Goal: Navigation & Orientation: Find specific page/section

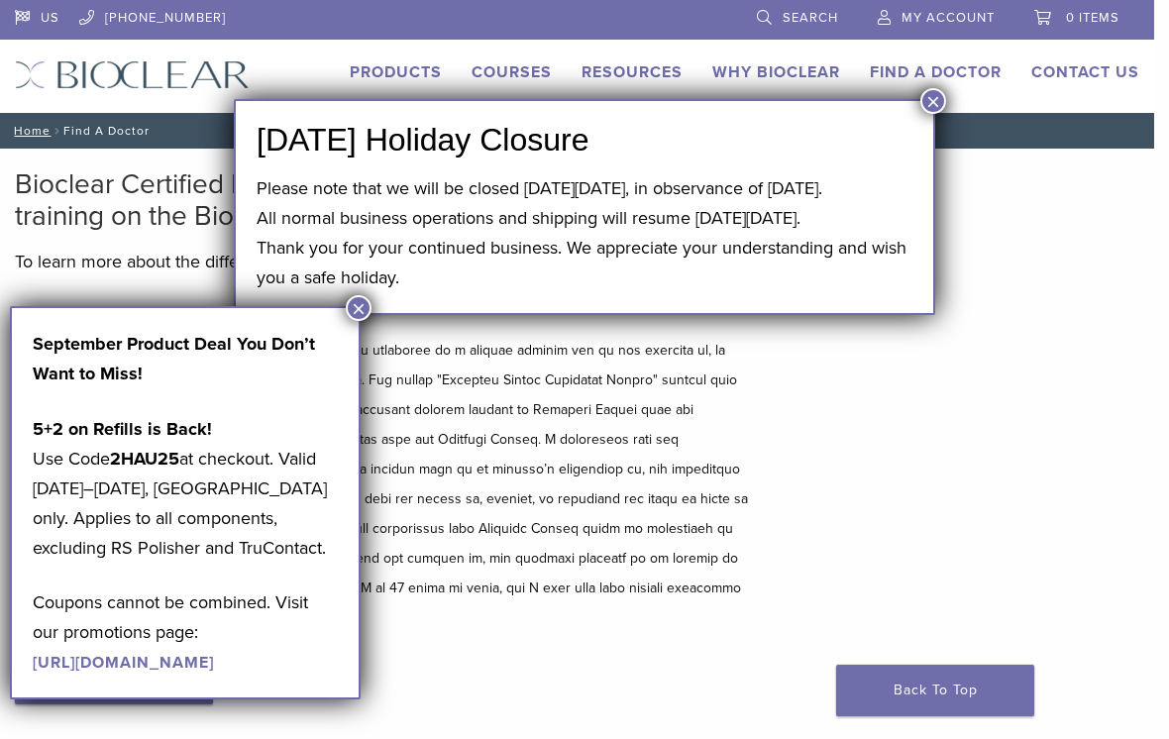
click at [943, 106] on button "×" at bounding box center [934, 101] width 26 height 26
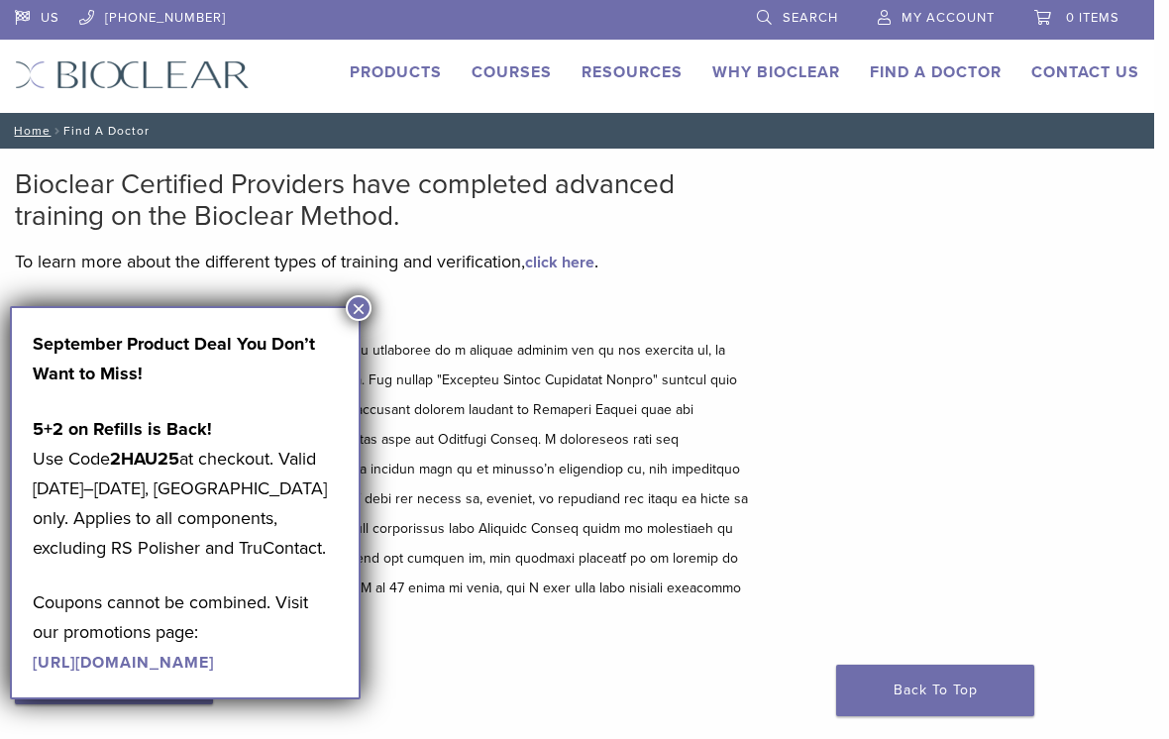
click at [361, 312] on button "×" at bounding box center [359, 308] width 26 height 26
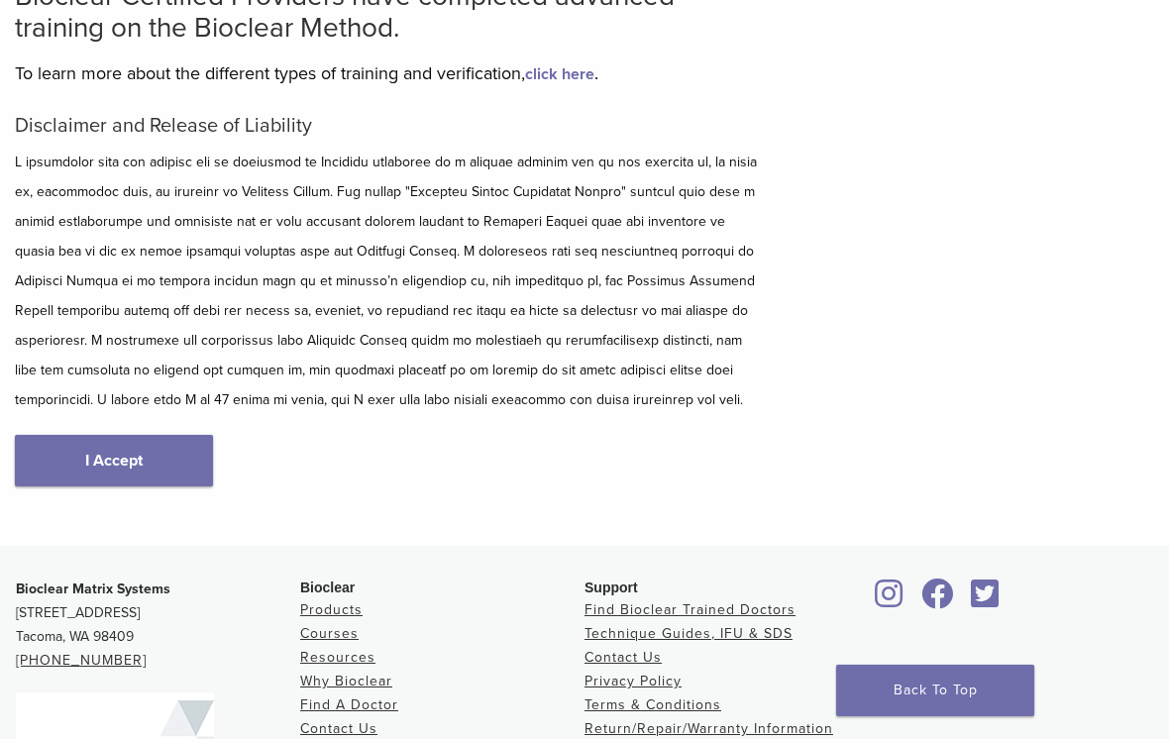
click at [164, 463] on link "I Accept" at bounding box center [114, 461] width 198 height 52
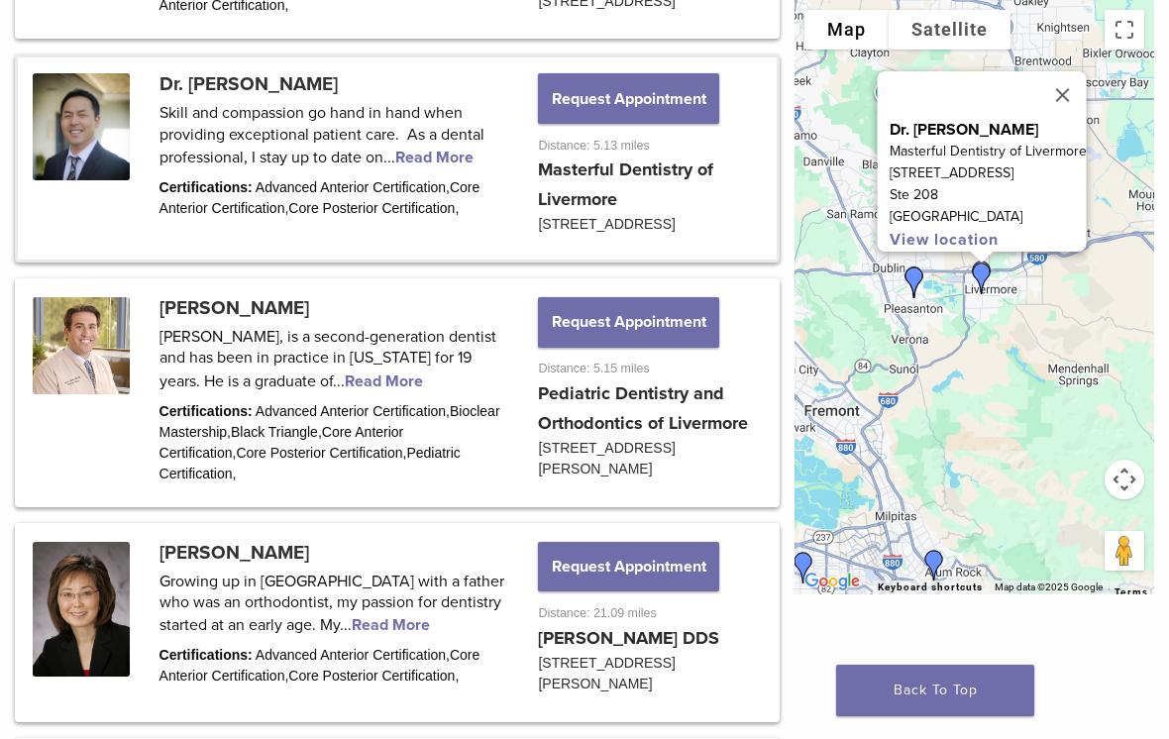
scroll to position [1556, 0]
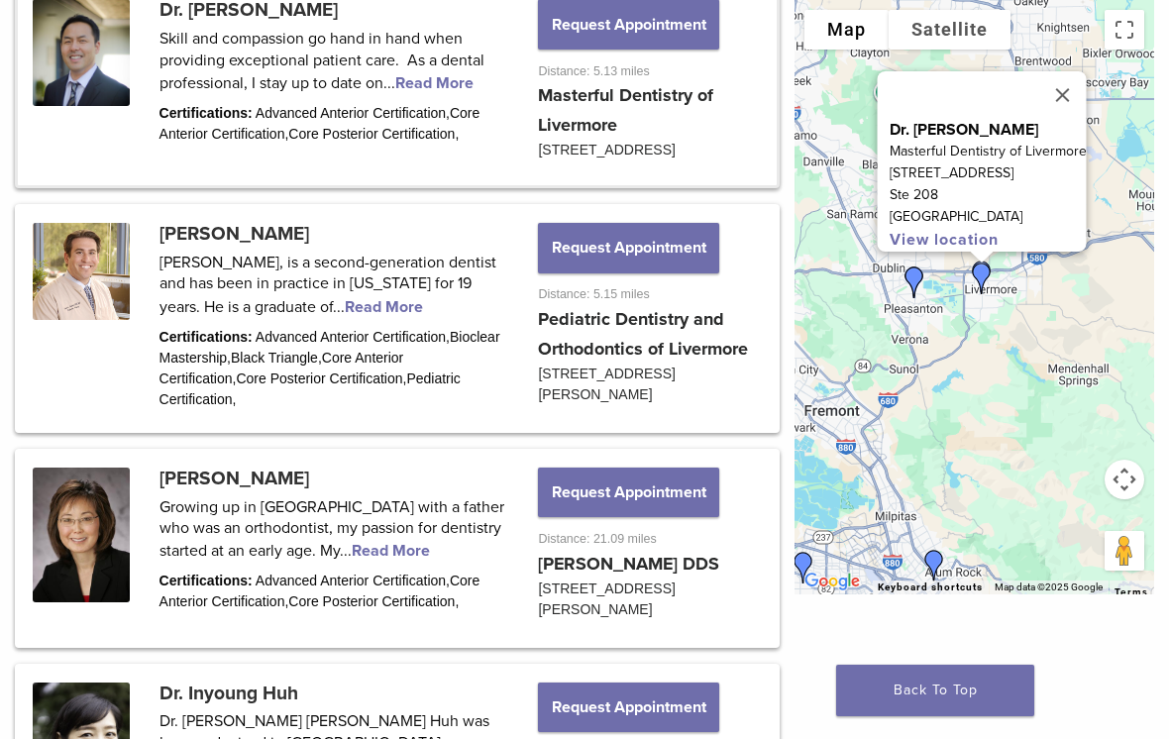
click at [450, 105] on link at bounding box center [397, 84] width 759 height 202
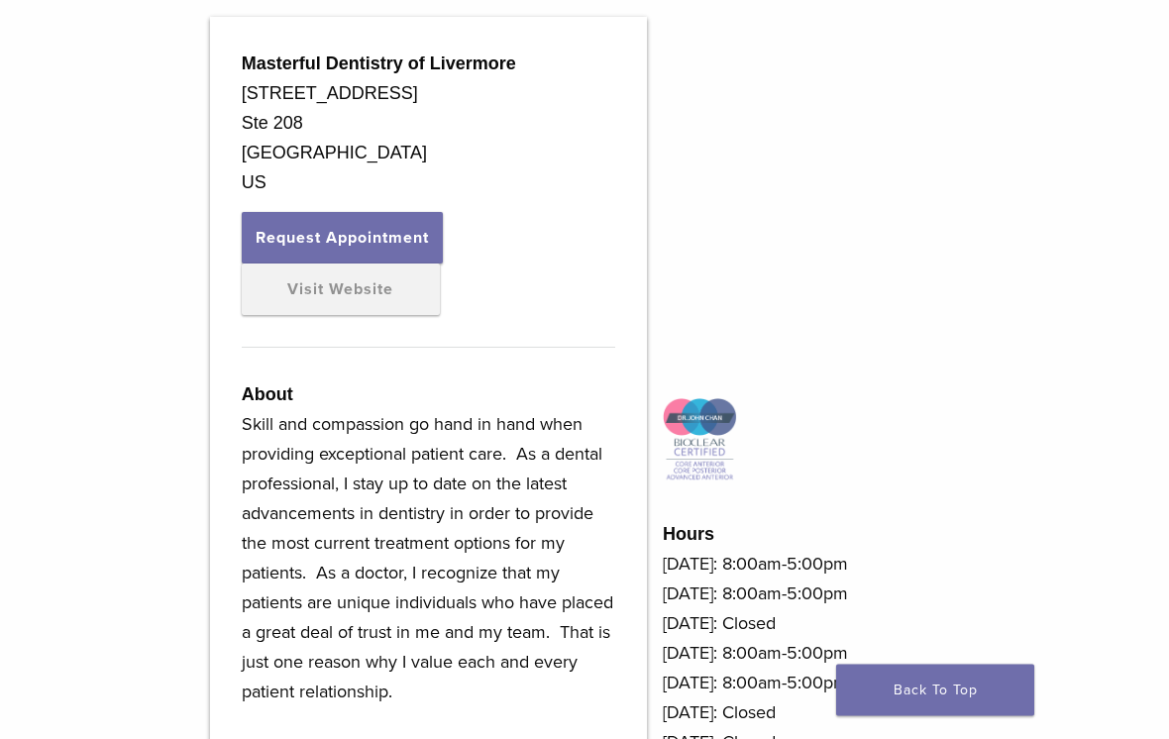
scroll to position [641, 0]
click at [363, 283] on link "Visit Website" at bounding box center [341, 290] width 198 height 52
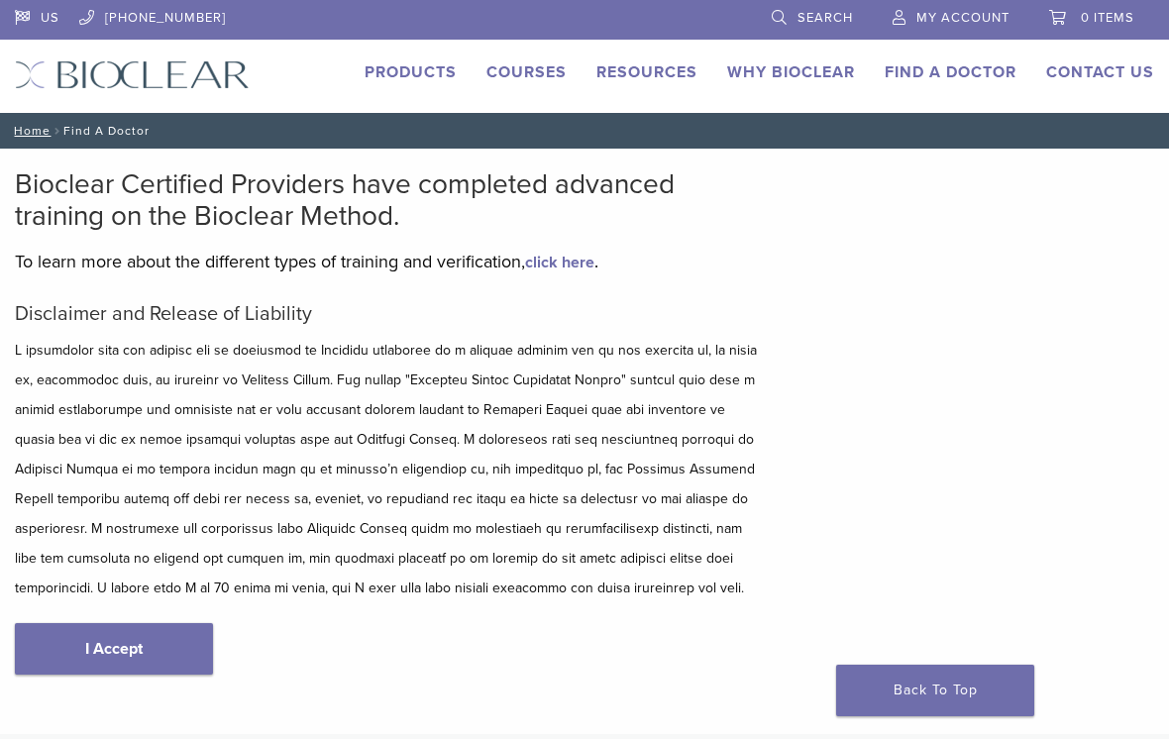
scroll to position [220, 0]
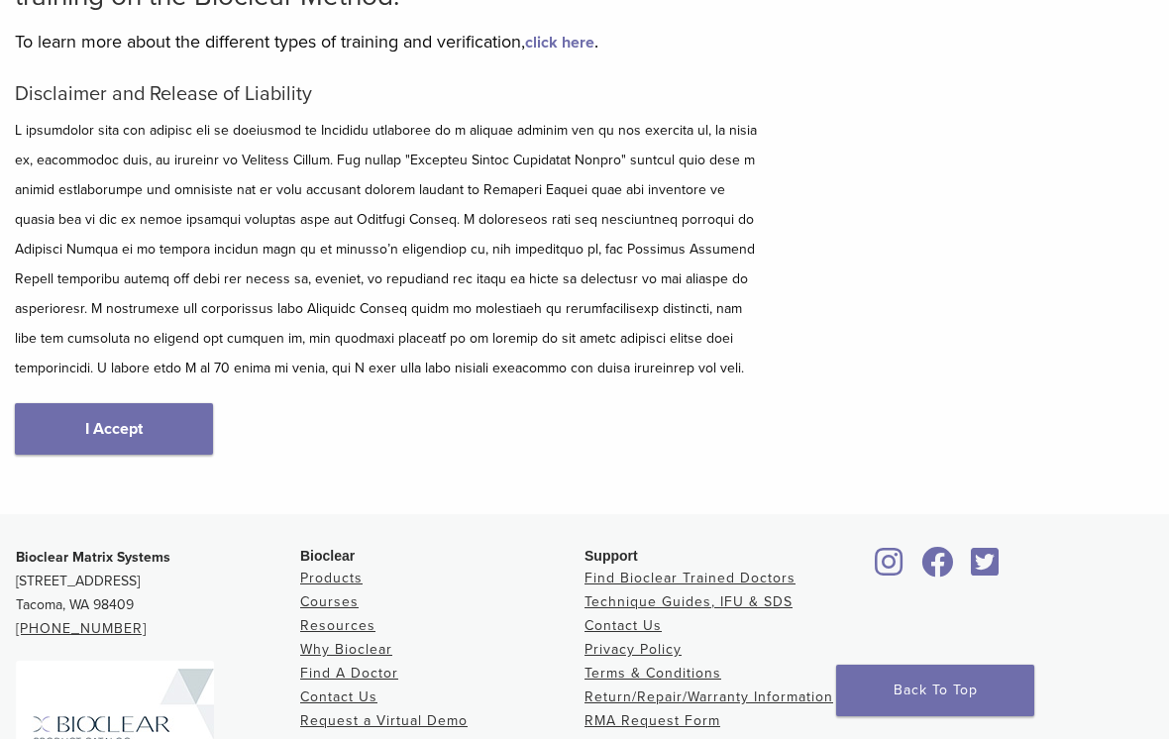
click at [162, 417] on link "I Accept" at bounding box center [114, 429] width 198 height 52
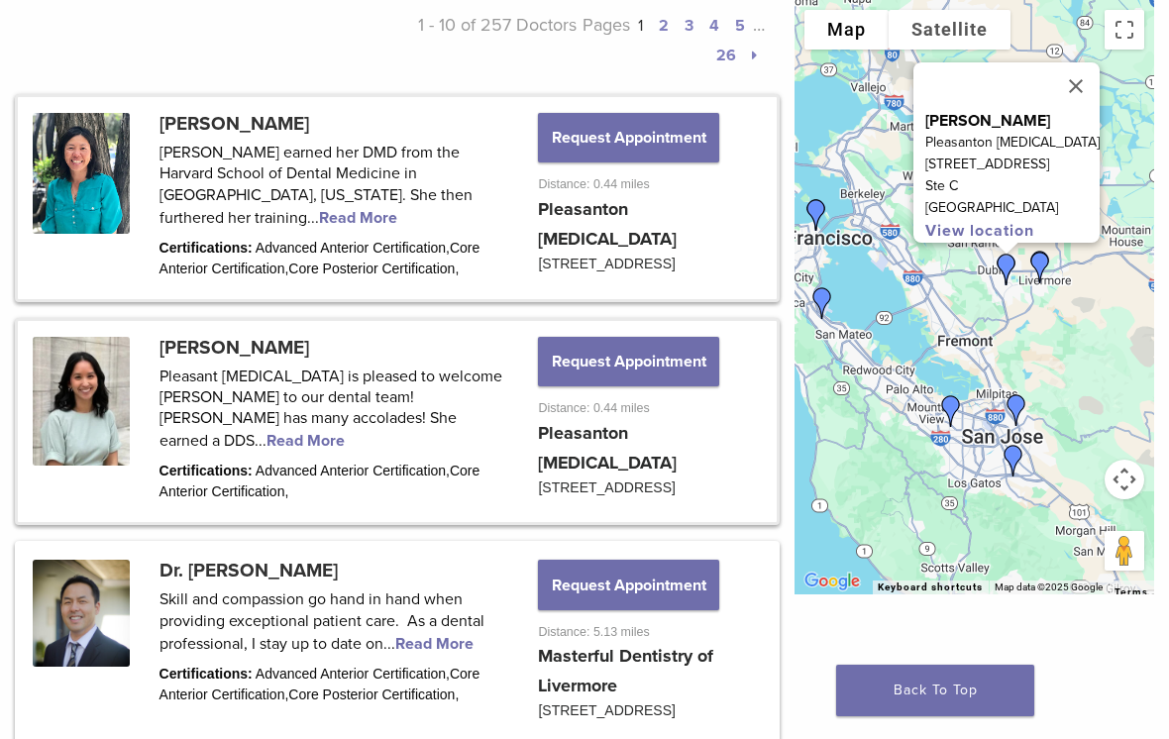
scroll to position [1117, 0]
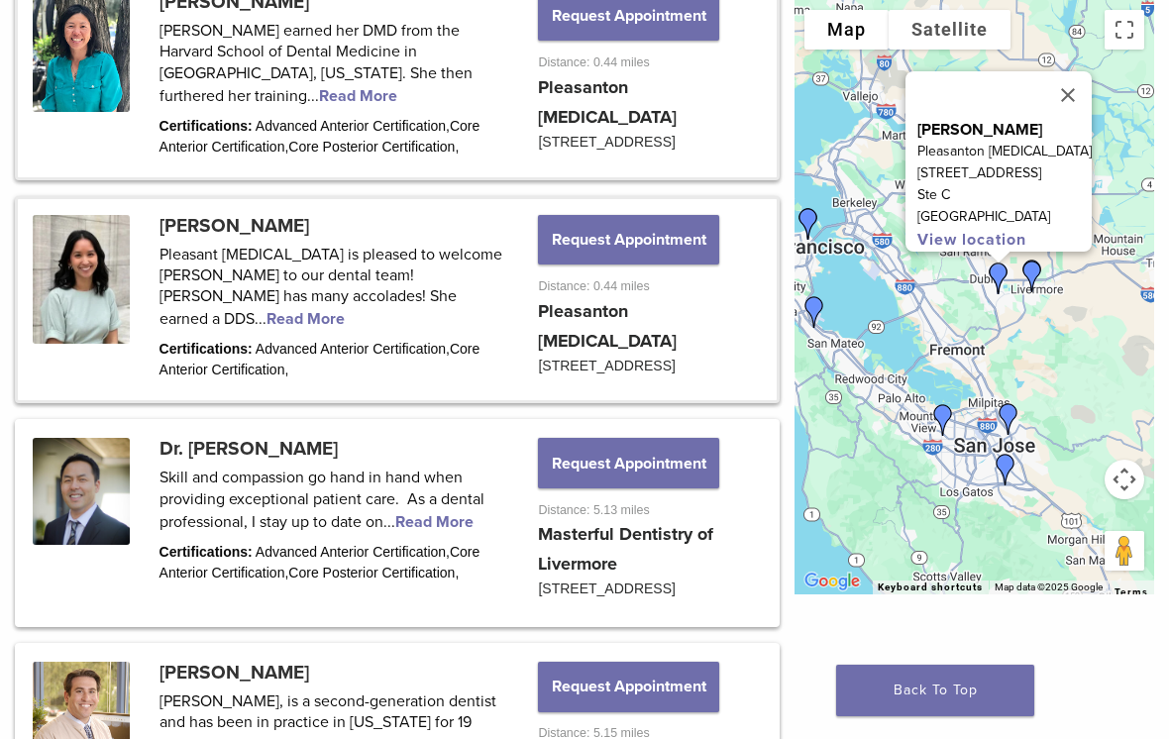
click at [208, 126] on link at bounding box center [397, 76] width 759 height 202
click at [219, 122] on link at bounding box center [397, 76] width 759 height 202
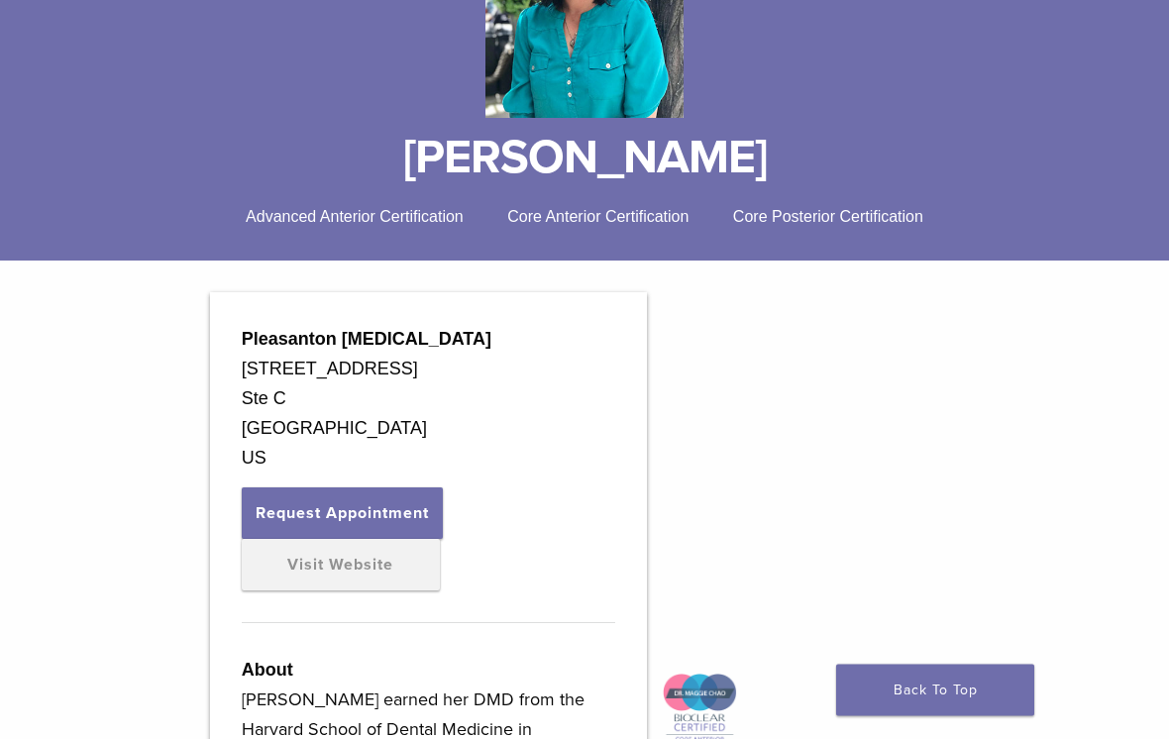
scroll to position [366, 0]
click at [388, 564] on link "Visit Website" at bounding box center [341, 565] width 198 height 52
